Goal: Task Accomplishment & Management: Manage account settings

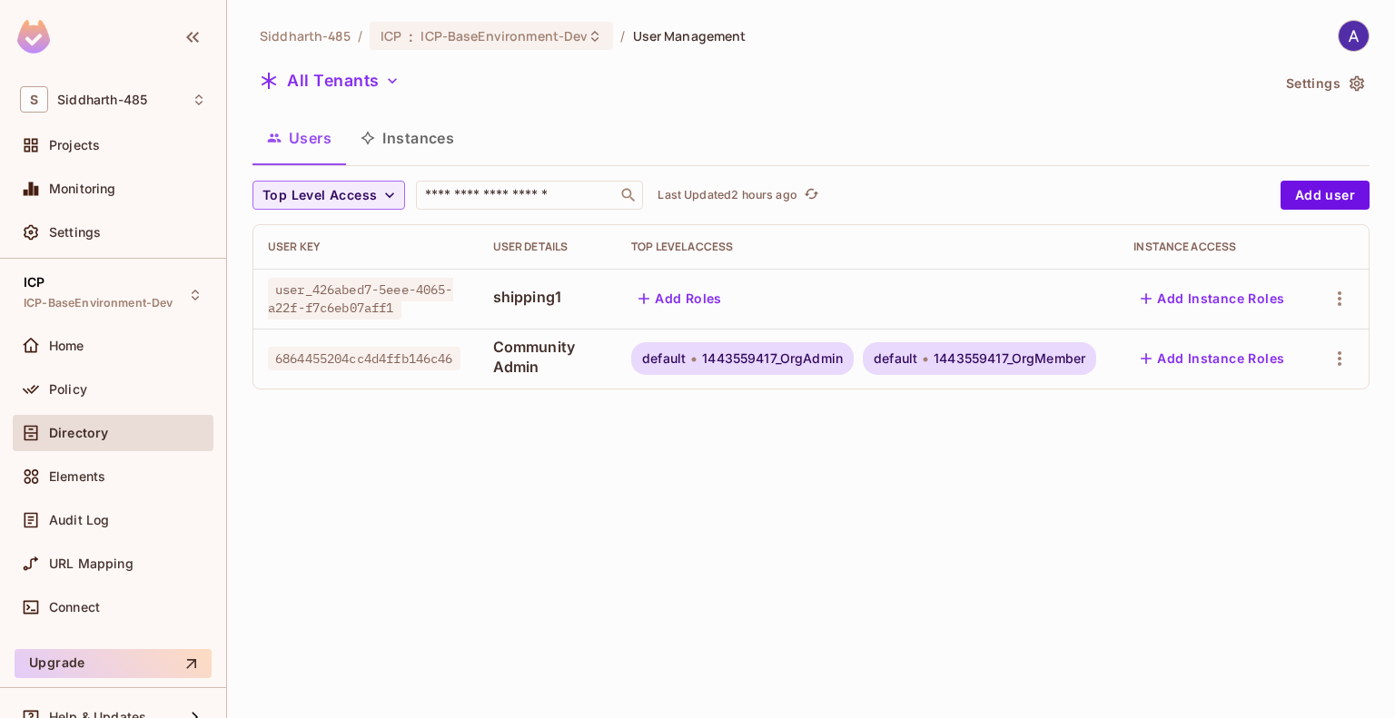
click at [1023, 509] on div "Siddharth-485 / ICP : ICP-BaseEnvironment-Dev / User Management All Tenants Set…" at bounding box center [811, 359] width 1168 height 718
drag, startPoint x: 272, startPoint y: 358, endPoint x: 467, endPoint y: 360, distance: 195.3
click at [461, 360] on span "6864455204cc4d4ffb146c46" at bounding box center [364, 359] width 193 height 24
drag, startPoint x: 501, startPoint y: 344, endPoint x: 556, endPoint y: 366, distance: 58.7
click at [556, 366] on span "Community Admin" at bounding box center [548, 357] width 110 height 40
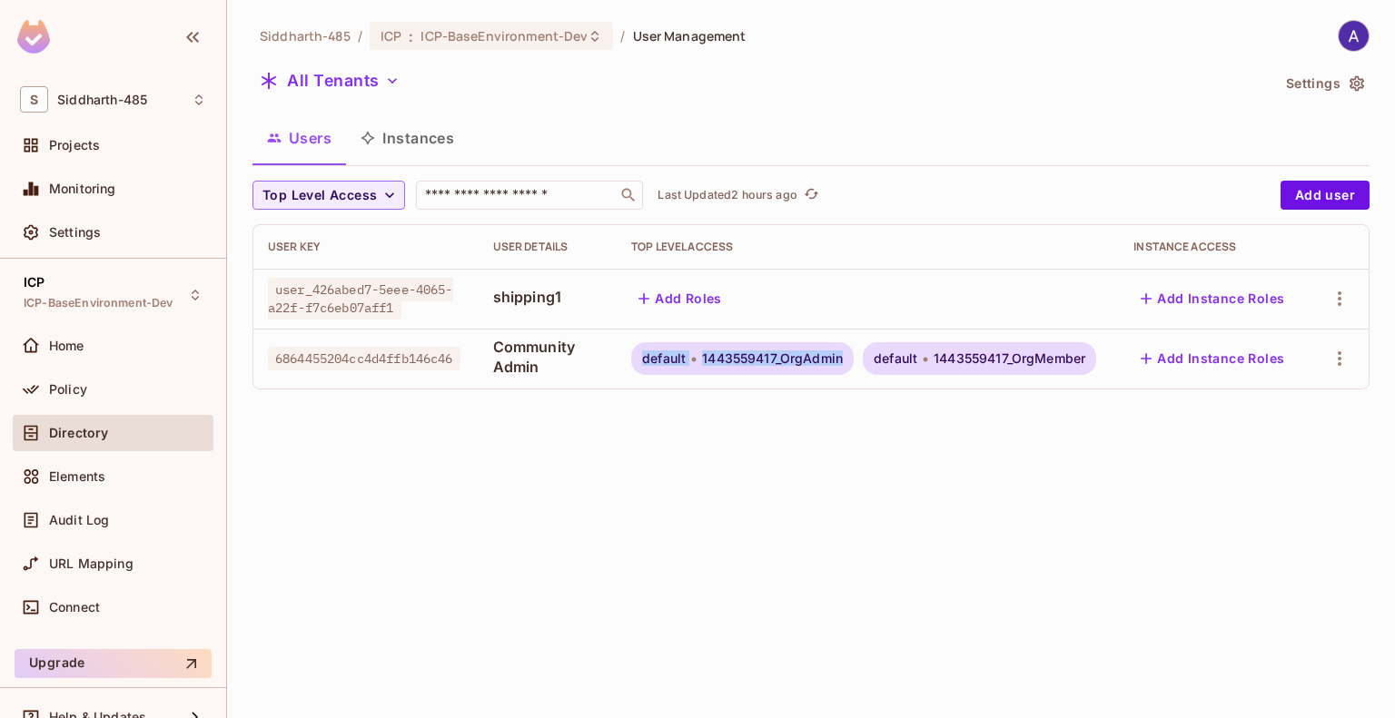
drag, startPoint x: 647, startPoint y: 361, endPoint x: 849, endPoint y: 366, distance: 202.6
click at [849, 366] on div "default 1443559417_OrgAdmin" at bounding box center [742, 358] width 223 height 33
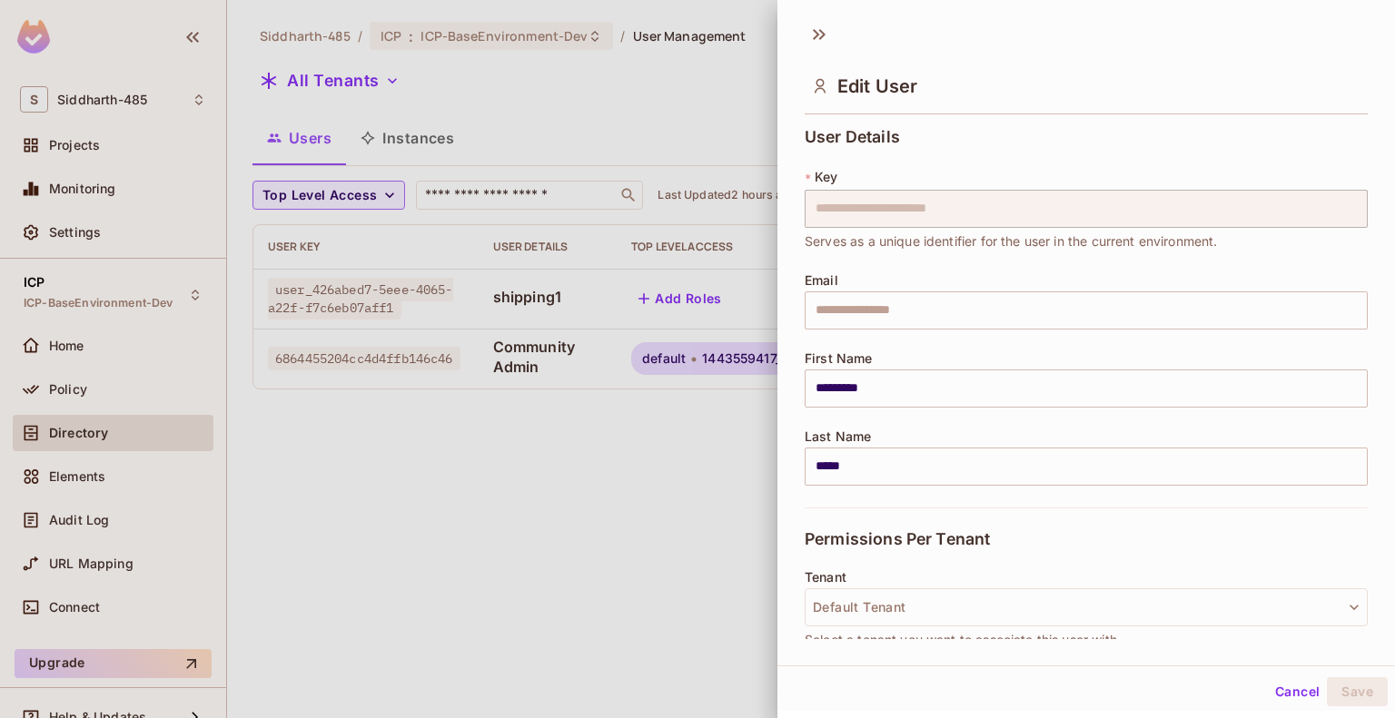
click at [69, 384] on div at bounding box center [697, 359] width 1395 height 718
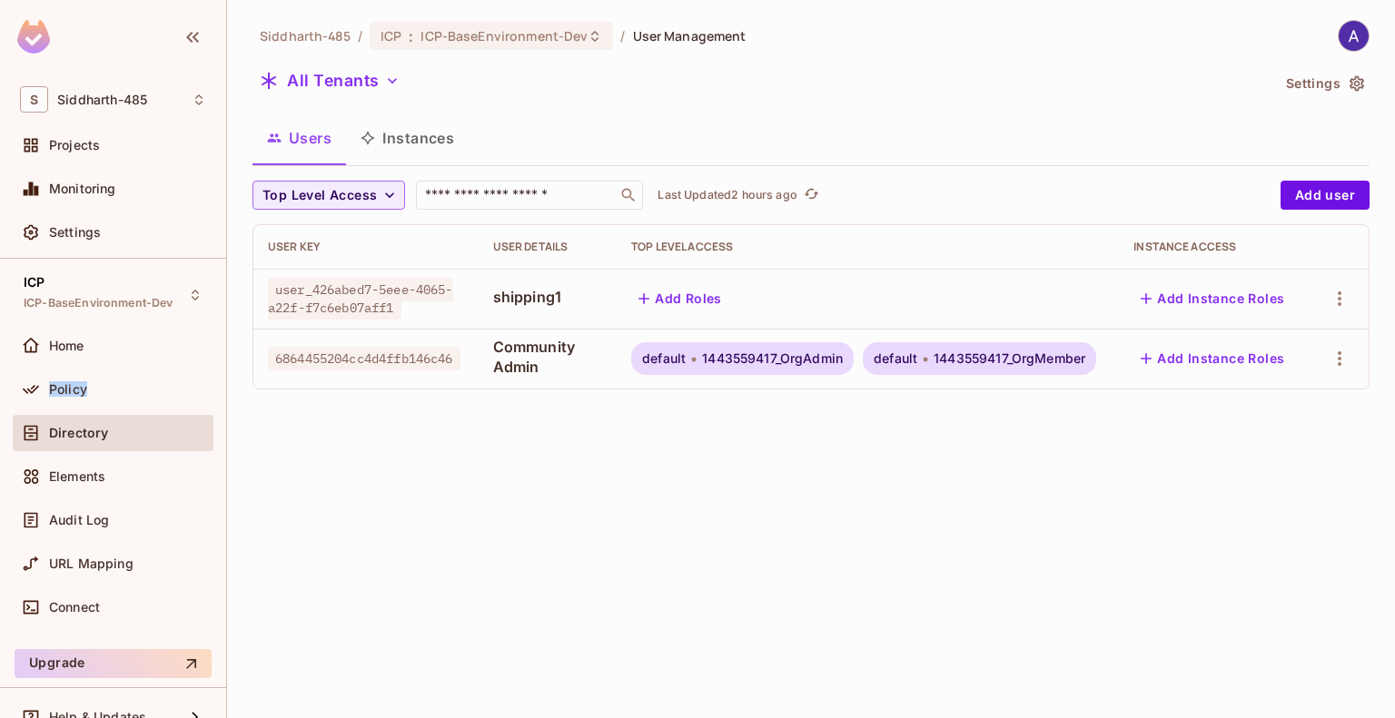
click at [69, 384] on span "Policy" at bounding box center [68, 389] width 38 height 15
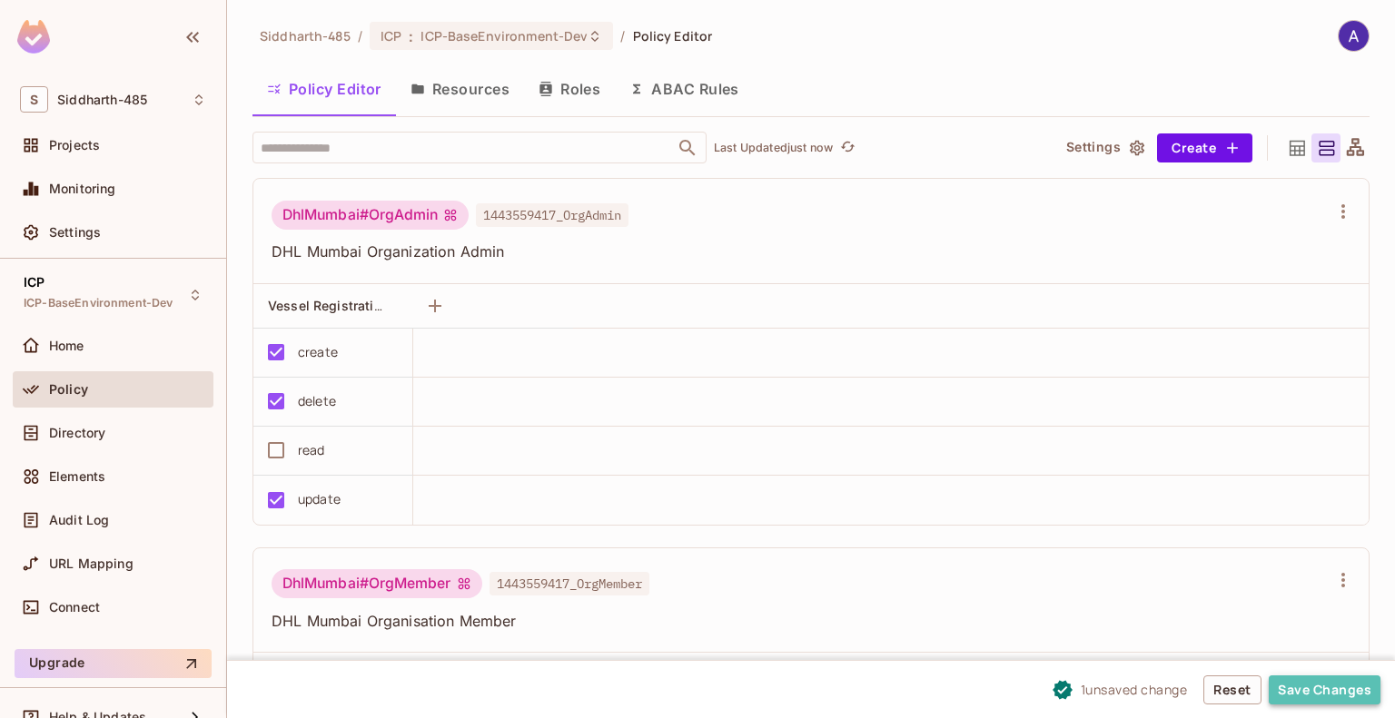
click at [1318, 685] on button "Save Changes" at bounding box center [1325, 690] width 112 height 29
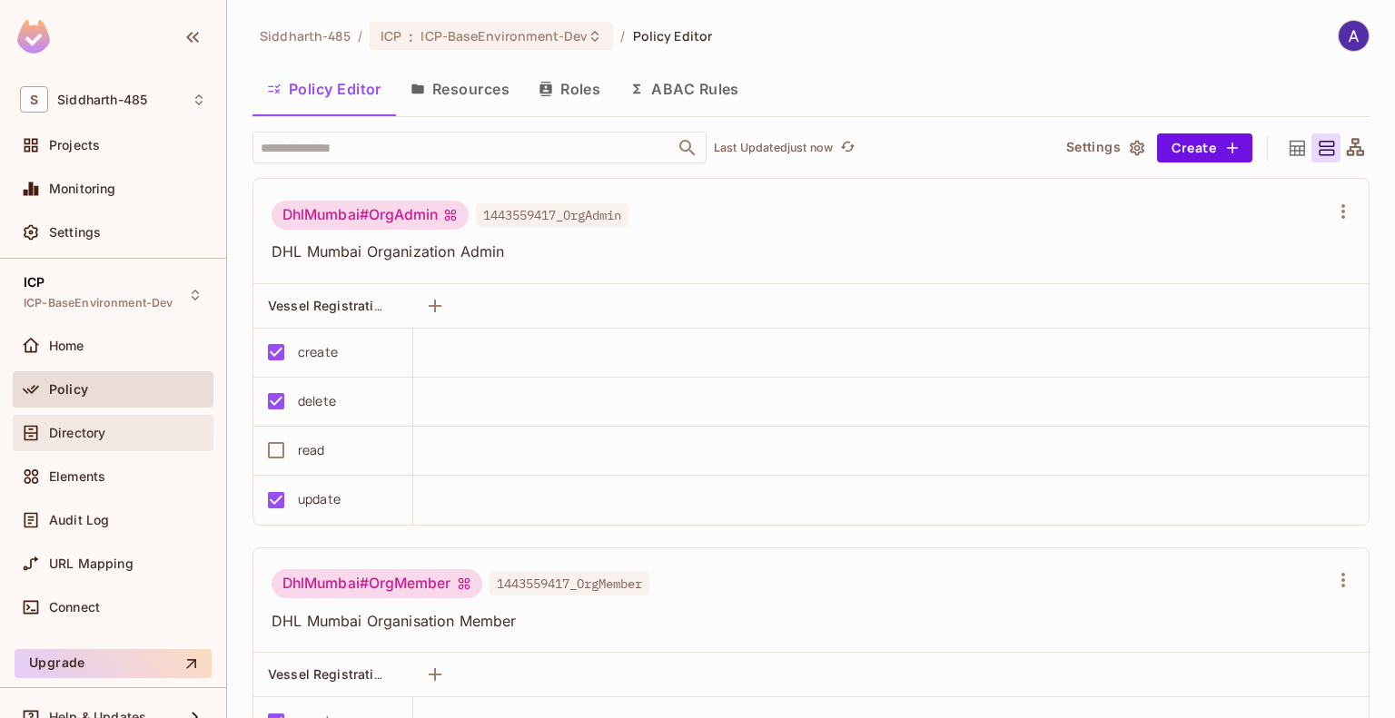
click at [76, 428] on span "Directory" at bounding box center [77, 433] width 56 height 15
